Goal: Use online tool/utility: Utilize a website feature to perform a specific function

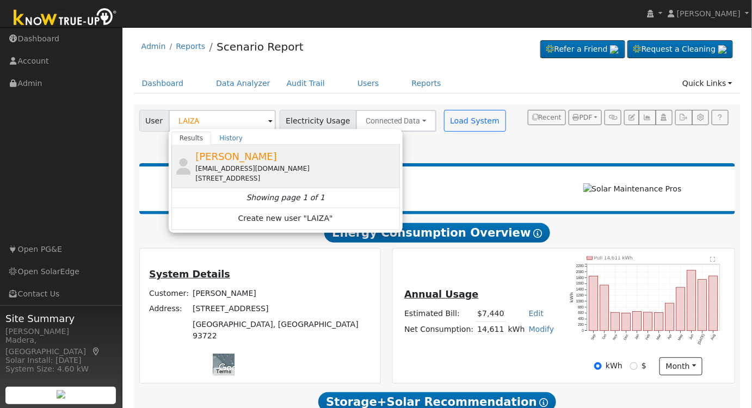
click at [285, 164] on div "[EMAIL_ADDRESS][DOMAIN_NAME]" at bounding box center [296, 169] width 202 height 10
type input "[PERSON_NAME]"
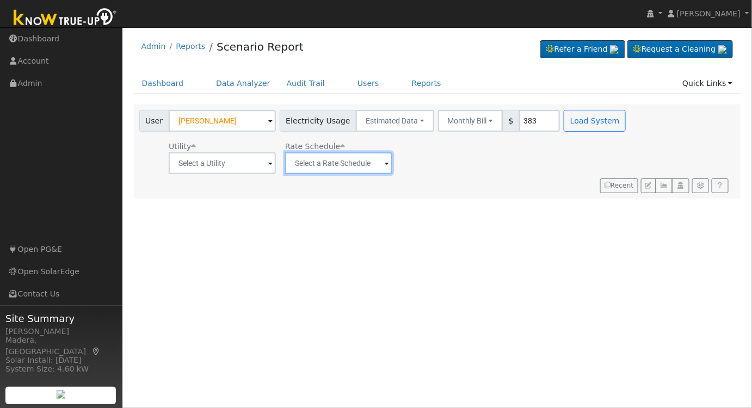
click at [349, 161] on input "text" at bounding box center [338, 163] width 107 height 22
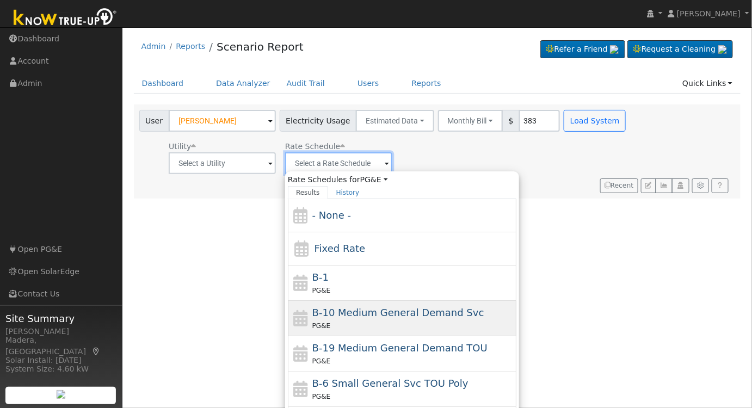
scroll to position [152, 0]
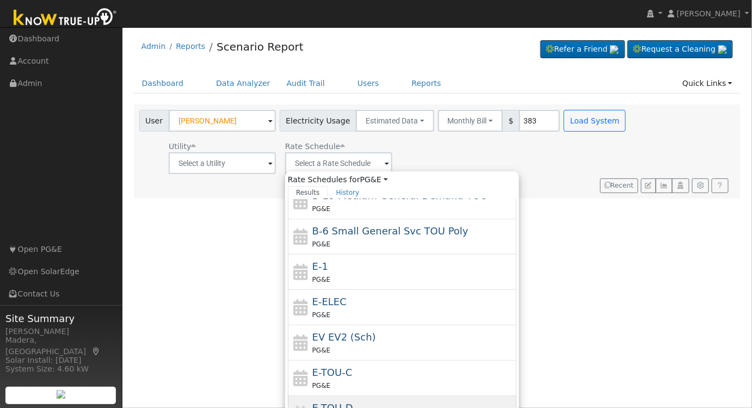
click at [370, 396] on div "E-TOU-D PG&E" at bounding box center [402, 413] width 229 height 35
type input "E-TOU-D"
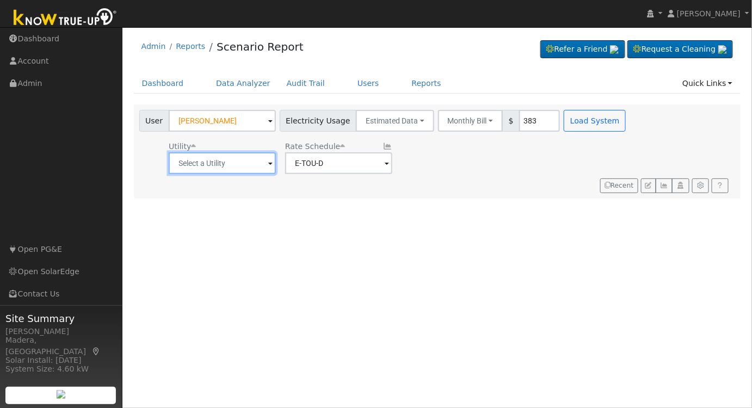
click at [244, 160] on input "text" at bounding box center [222, 163] width 107 height 22
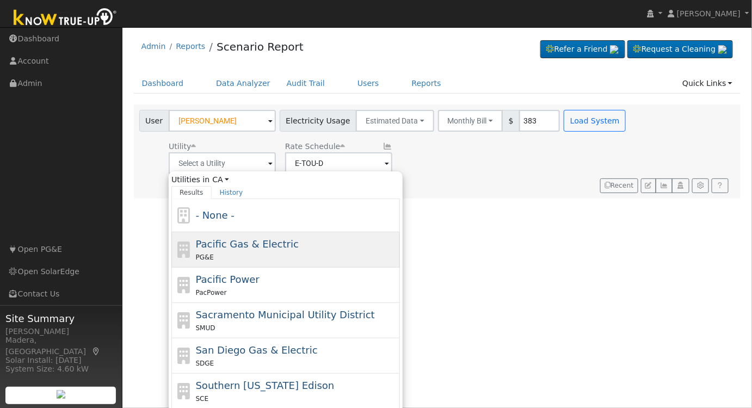
click at [232, 259] on div "PG&E" at bounding box center [297, 256] width 202 height 11
type input "Pacific Gas & Electric"
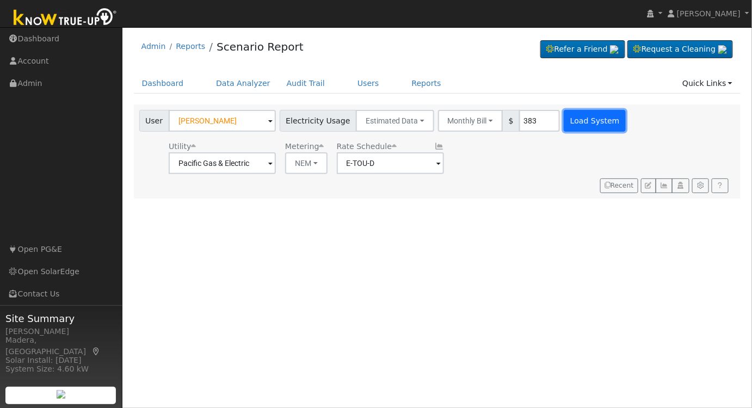
click at [564, 126] on button "Load System" at bounding box center [595, 121] width 62 height 22
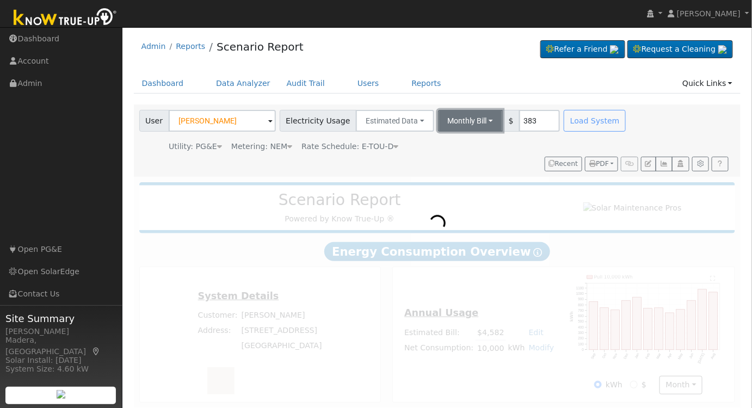
click at [456, 120] on button "Monthly Bill" at bounding box center [470, 121] width 65 height 22
click at [434, 143] on link "Annual Consumption" at bounding box center [455, 144] width 95 height 15
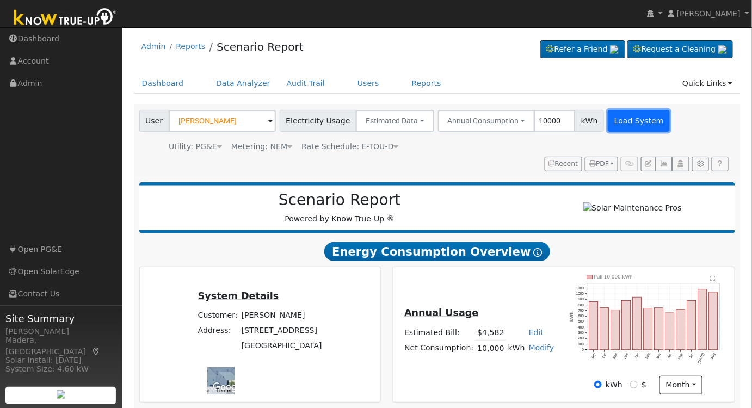
click at [618, 116] on button "Load System" at bounding box center [639, 121] width 62 height 22
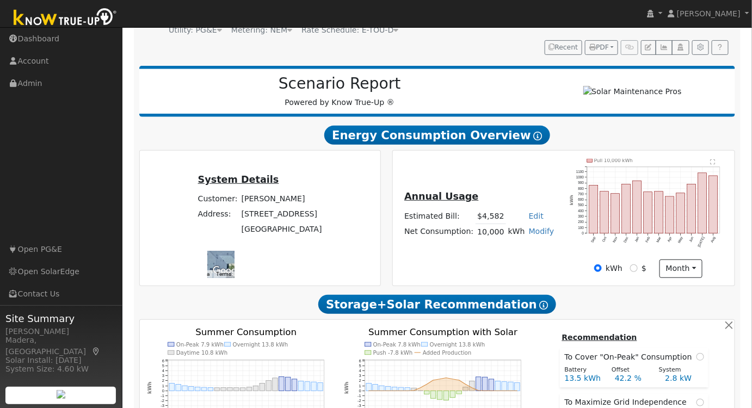
scroll to position [0, 0]
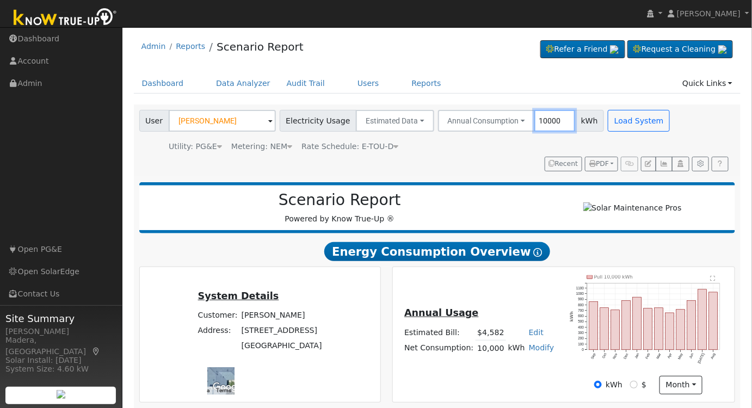
click at [540, 117] on input "10000" at bounding box center [554, 121] width 41 height 22
type input "10216"
click at [620, 126] on button "Load System" at bounding box center [639, 121] width 62 height 22
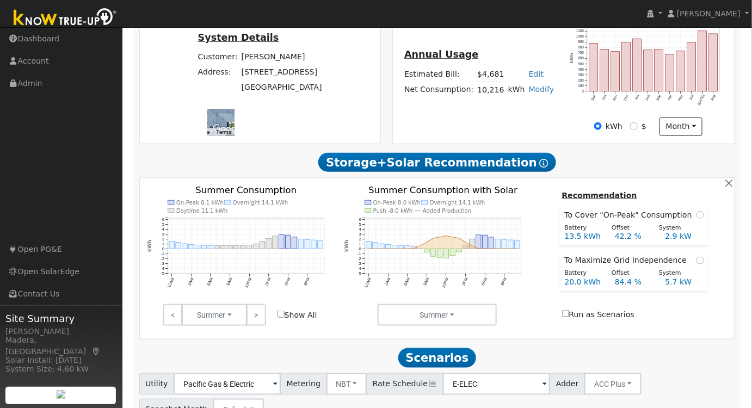
scroll to position [352, 0]
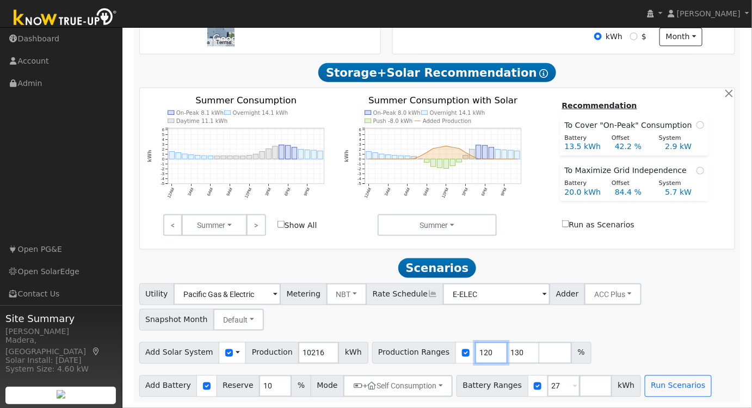
drag, startPoint x: 470, startPoint y: 353, endPoint x: 428, endPoint y: 349, distance: 42.7
click at [428, 349] on div "Production Ranges 120 130 %" at bounding box center [481, 353] width 219 height 22
type input "100"
drag, startPoint x: 504, startPoint y: 353, endPoint x: 460, endPoint y: 354, distance: 44.1
type input "131"
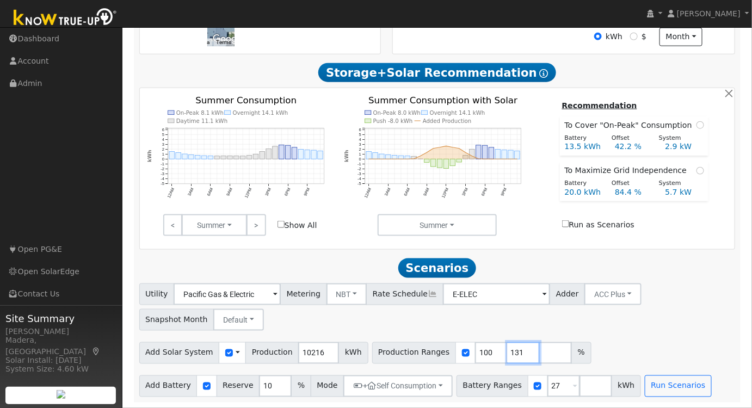
click at [507, 354] on input "131" at bounding box center [523, 353] width 33 height 22
drag, startPoint x: 503, startPoint y: 353, endPoint x: 465, endPoint y: 353, distance: 38.1
click at [465, 353] on div "Production Ranges 100 131 %" at bounding box center [481, 353] width 219 height 22
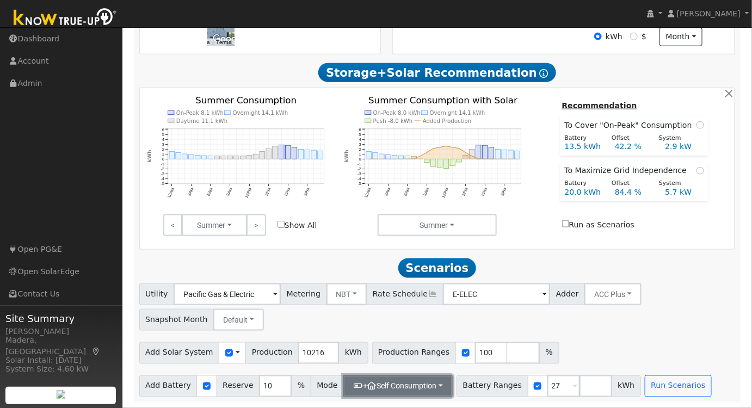
click at [421, 387] on button "+ Self Consumption" at bounding box center [397, 387] width 109 height 22
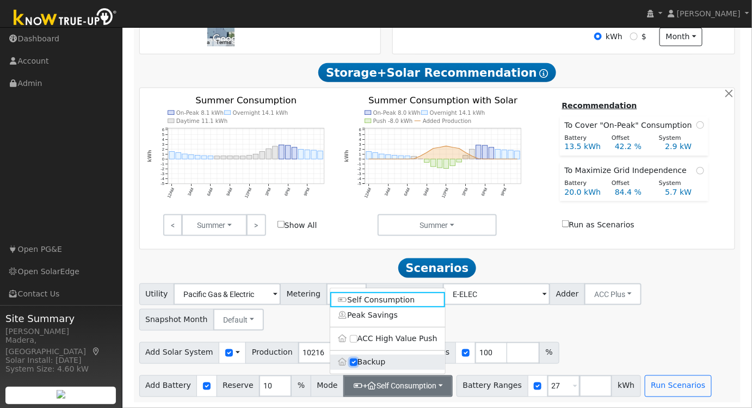
click at [355, 363] on input "Backup" at bounding box center [354, 363] width 8 height 8
click at [354, 361] on input "Backup" at bounding box center [354, 363] width 8 height 8
checkbox input "true"
type input "20"
drag, startPoint x: 545, startPoint y: 388, endPoint x: 493, endPoint y: 388, distance: 52.2
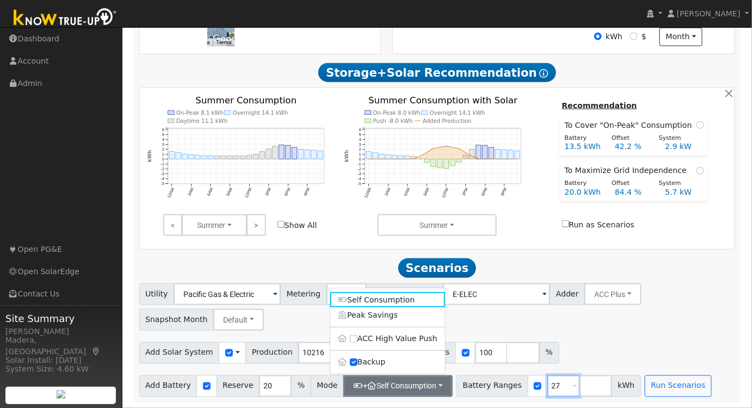
click at [493, 388] on div "Battery Ranges 27 Overrides Reserve % Mode None None Self Consumption Peak Savi…" at bounding box center [549, 387] width 184 height 22
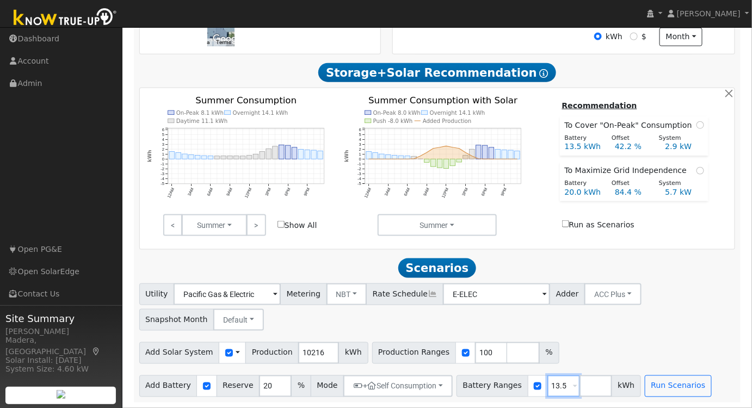
type input "13.5"
click at [568, 327] on div "Utility Pacific Gas & Electric Metering NBT NEM NBT Rate Schedule E-ELEC Adder …" at bounding box center [437, 305] width 600 height 51
click at [646, 380] on button "Run Scenarios" at bounding box center [678, 387] width 67 height 22
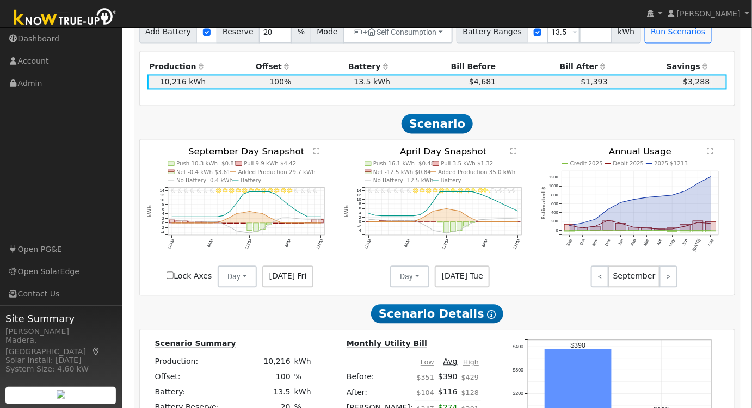
scroll to position [702, 0]
